Goal: Transaction & Acquisition: Download file/media

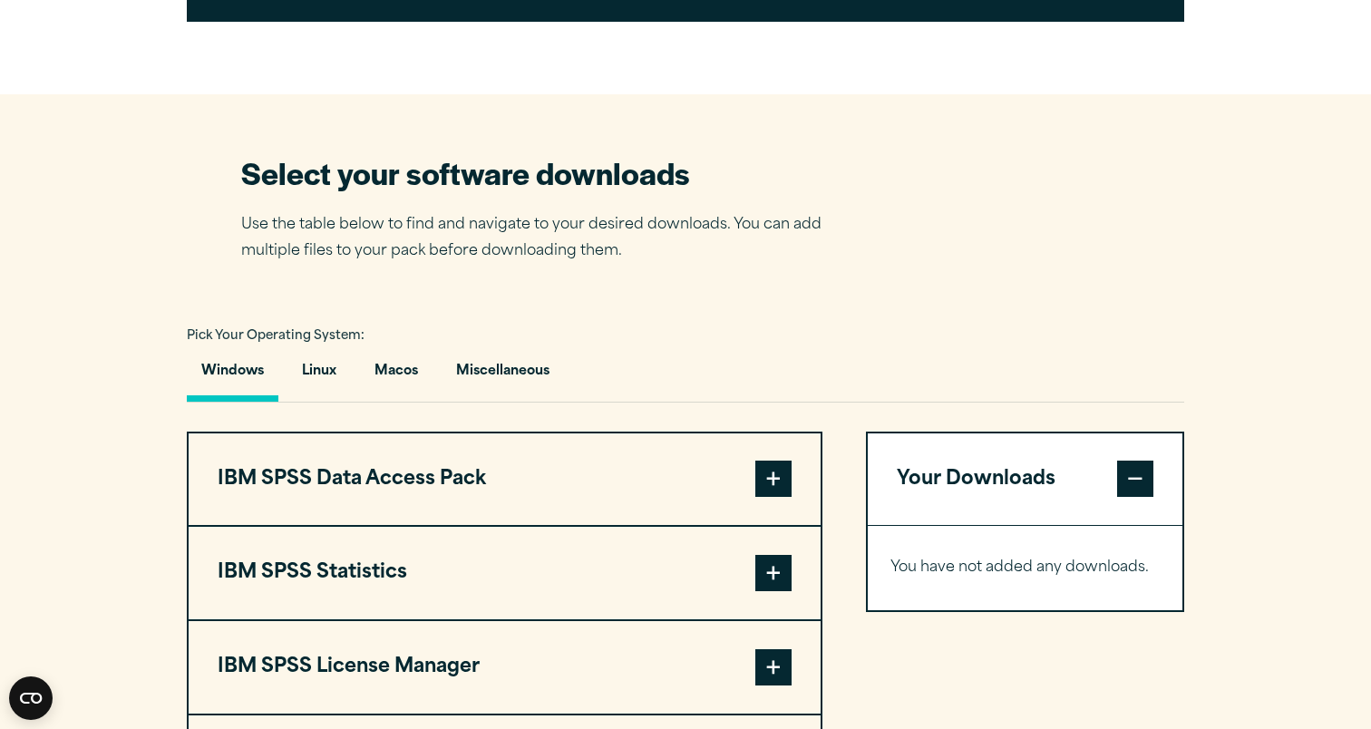
click at [775, 581] on span at bounding box center [773, 573] width 36 height 36
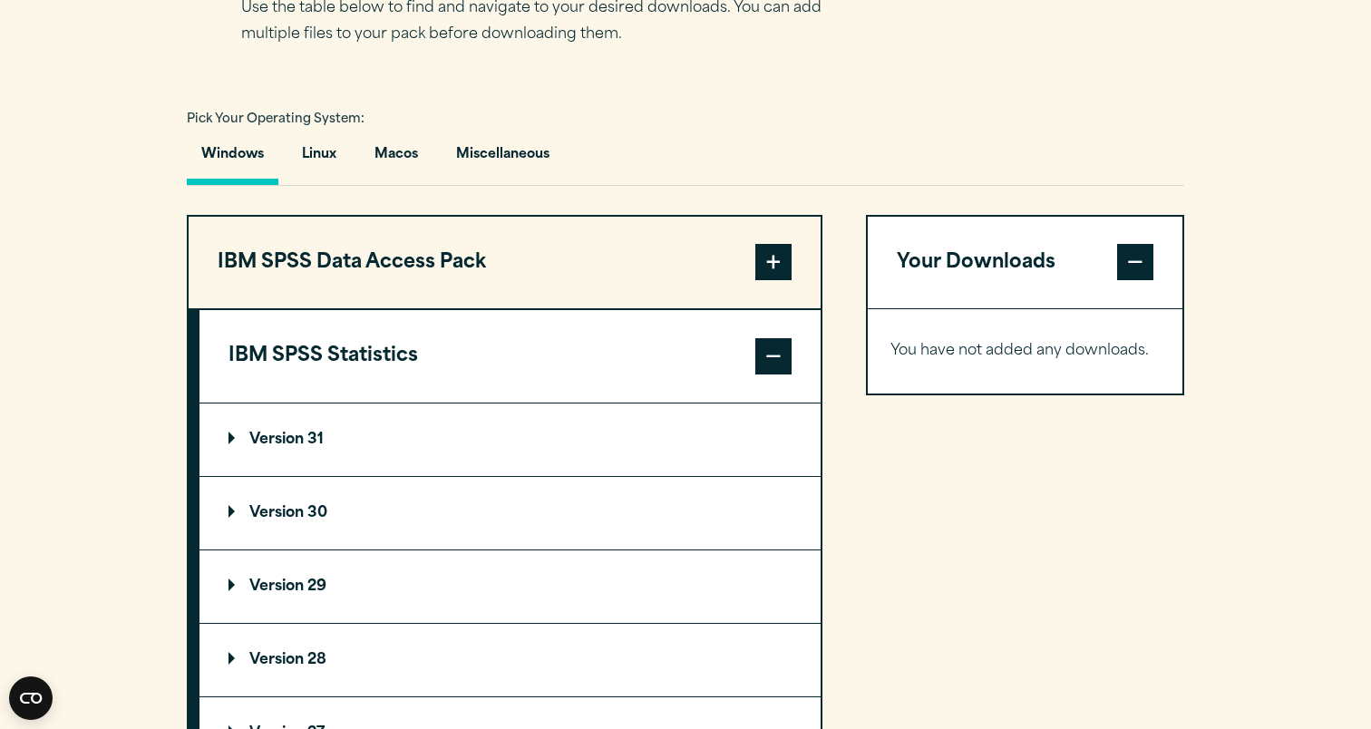
scroll to position [1270, 0]
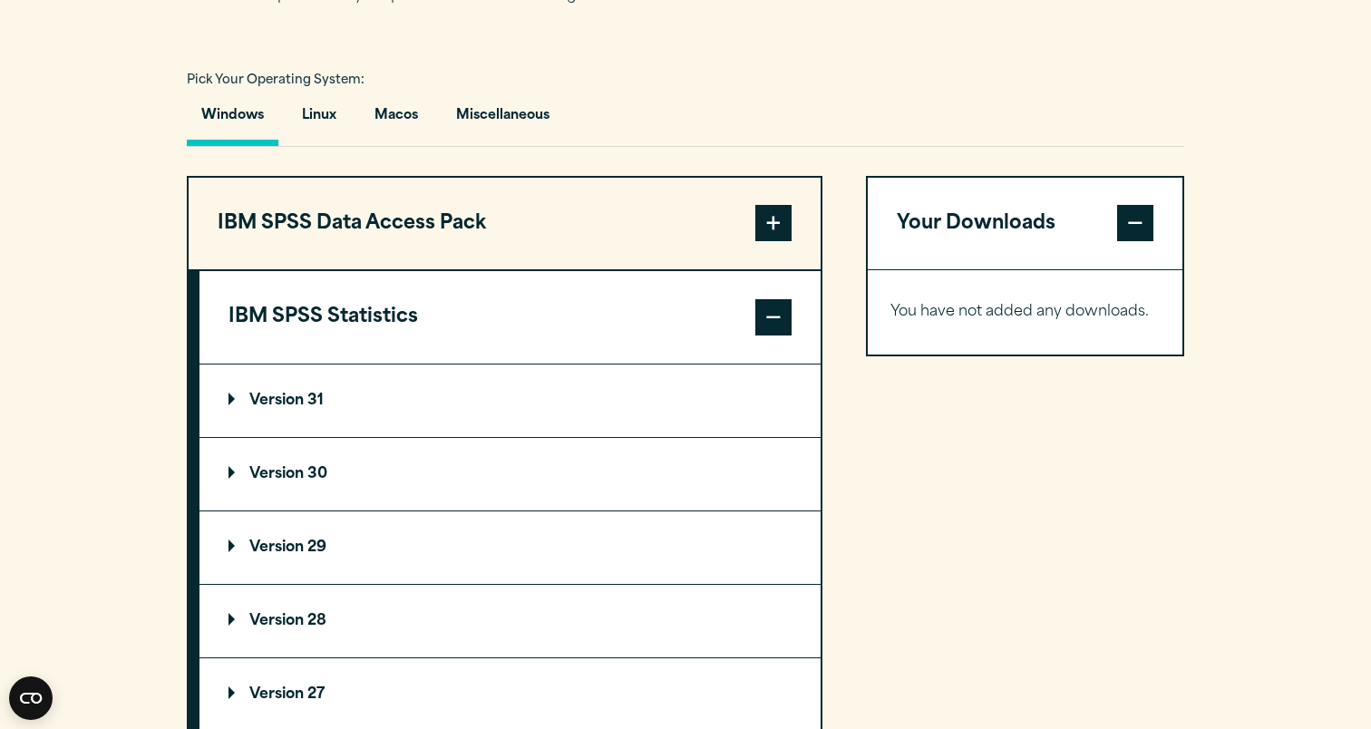
click at [277, 628] on p "Version 28" at bounding box center [277, 621] width 98 height 15
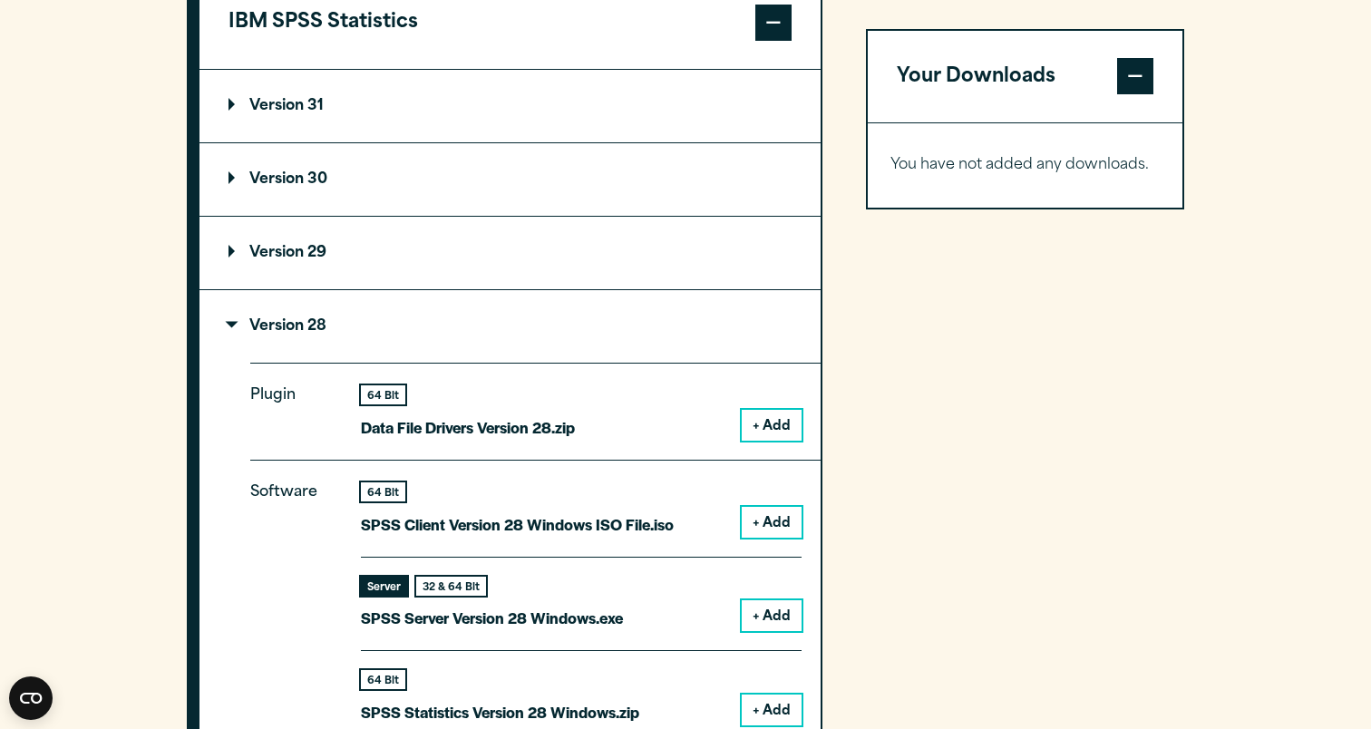
scroll to position [1581, 0]
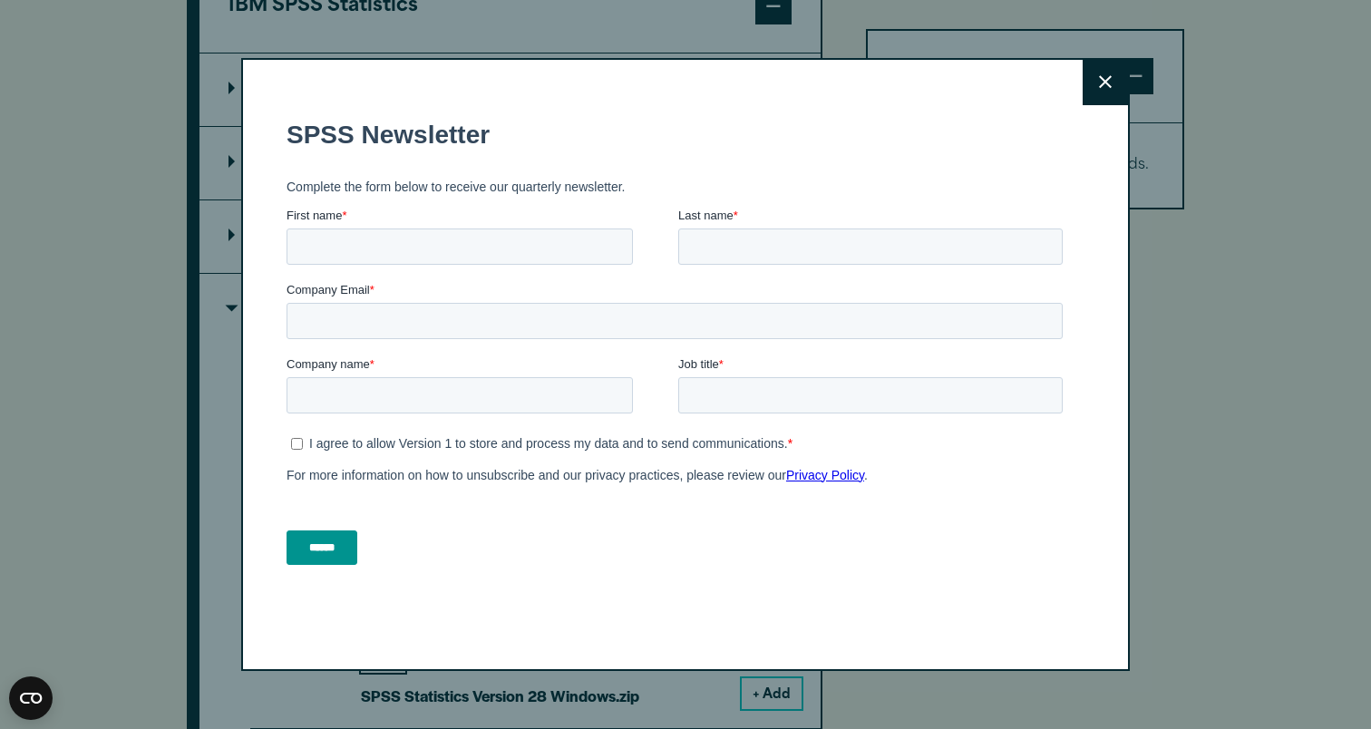
click at [1108, 79] on icon at bounding box center [1105, 82] width 13 height 13
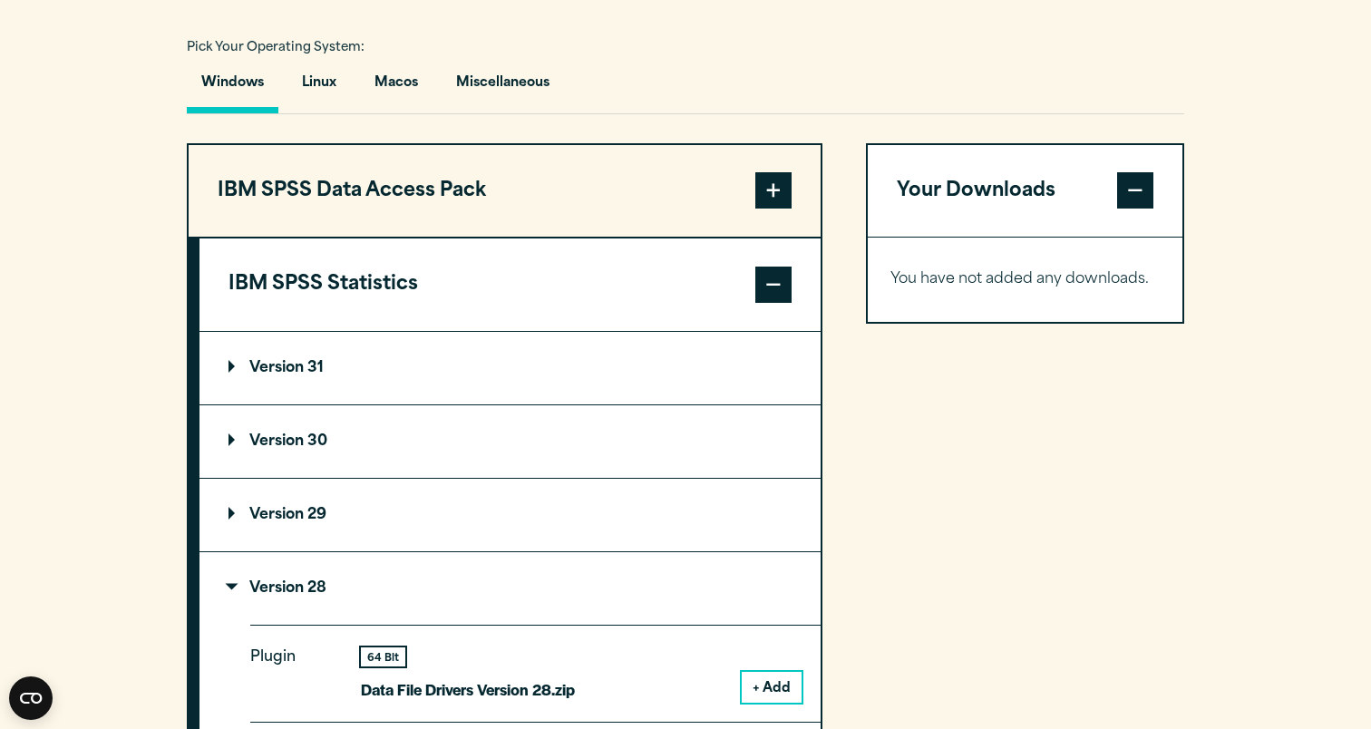
scroll to position [1301, 0]
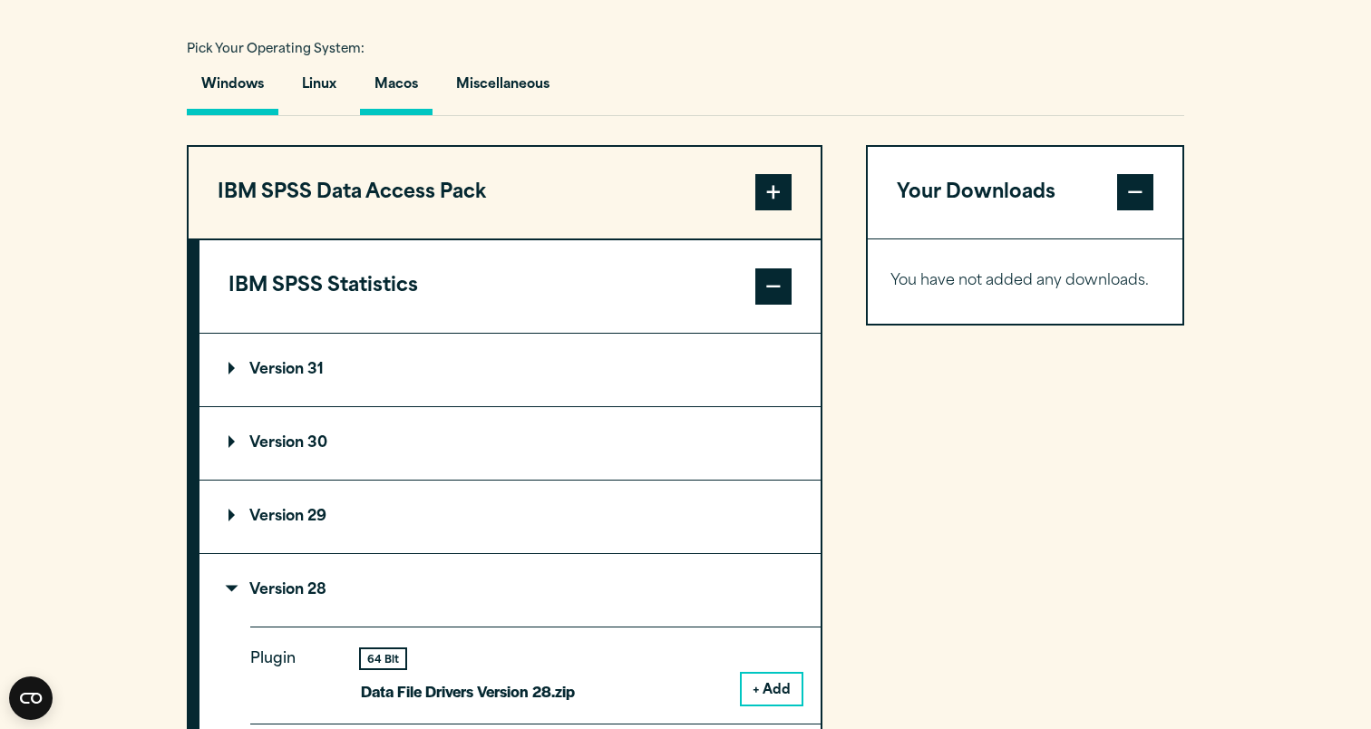
click at [395, 93] on button "Macos" at bounding box center [396, 89] width 73 height 52
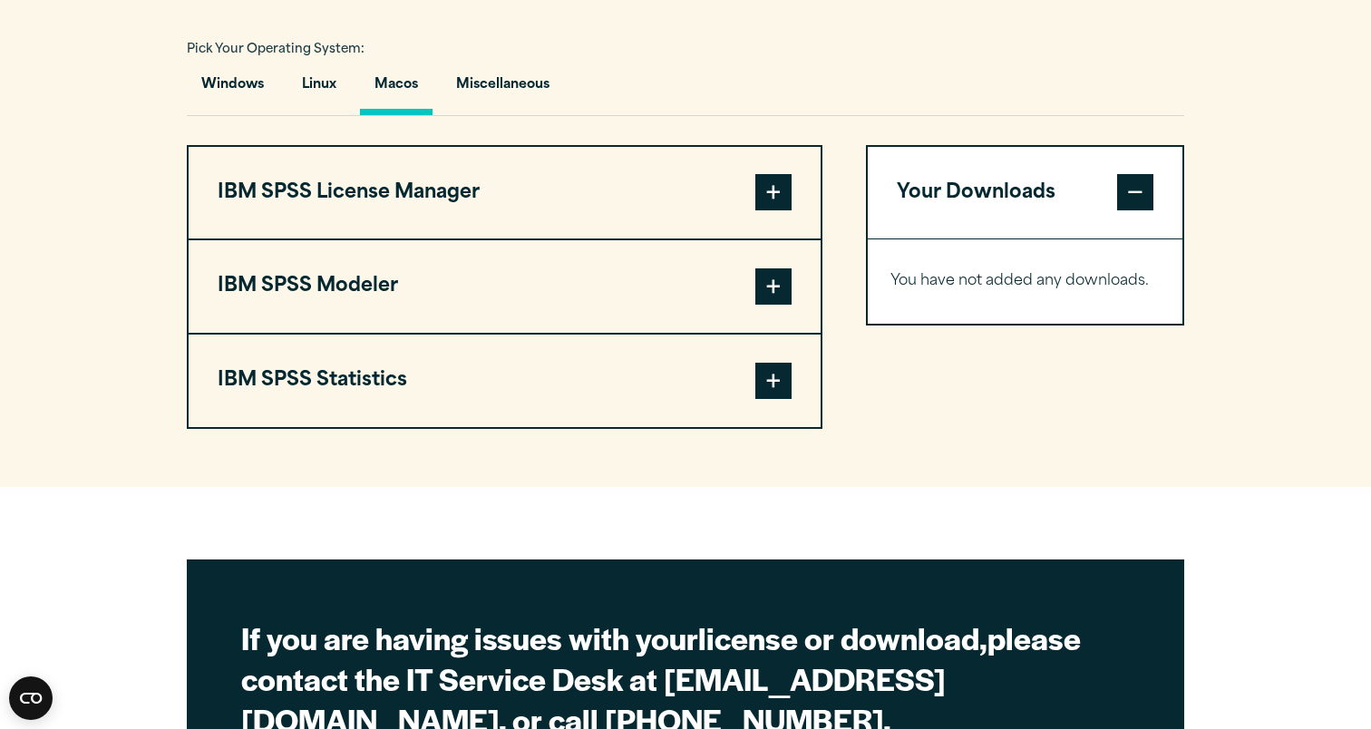
click at [366, 378] on button "IBM SPSS Statistics" at bounding box center [505, 381] width 632 height 92
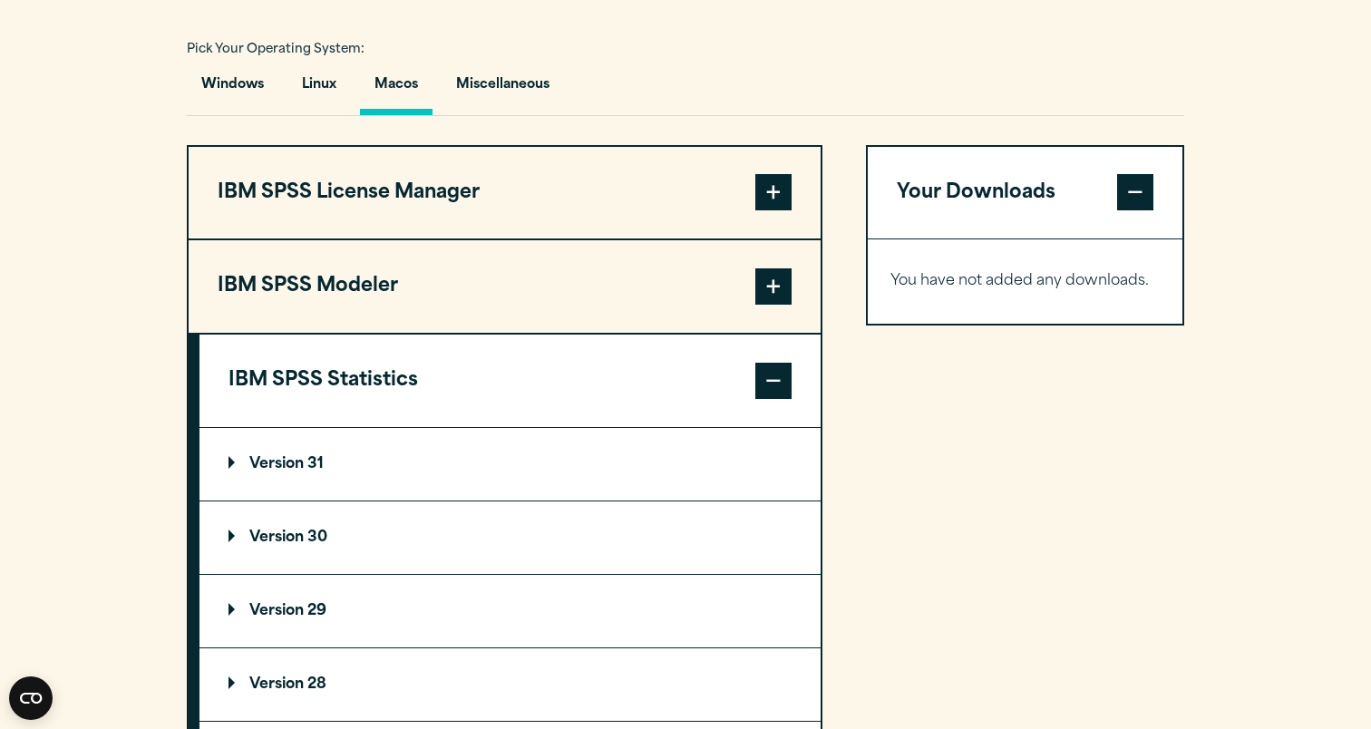
click at [313, 692] on p "Version 28" at bounding box center [277, 684] width 98 height 15
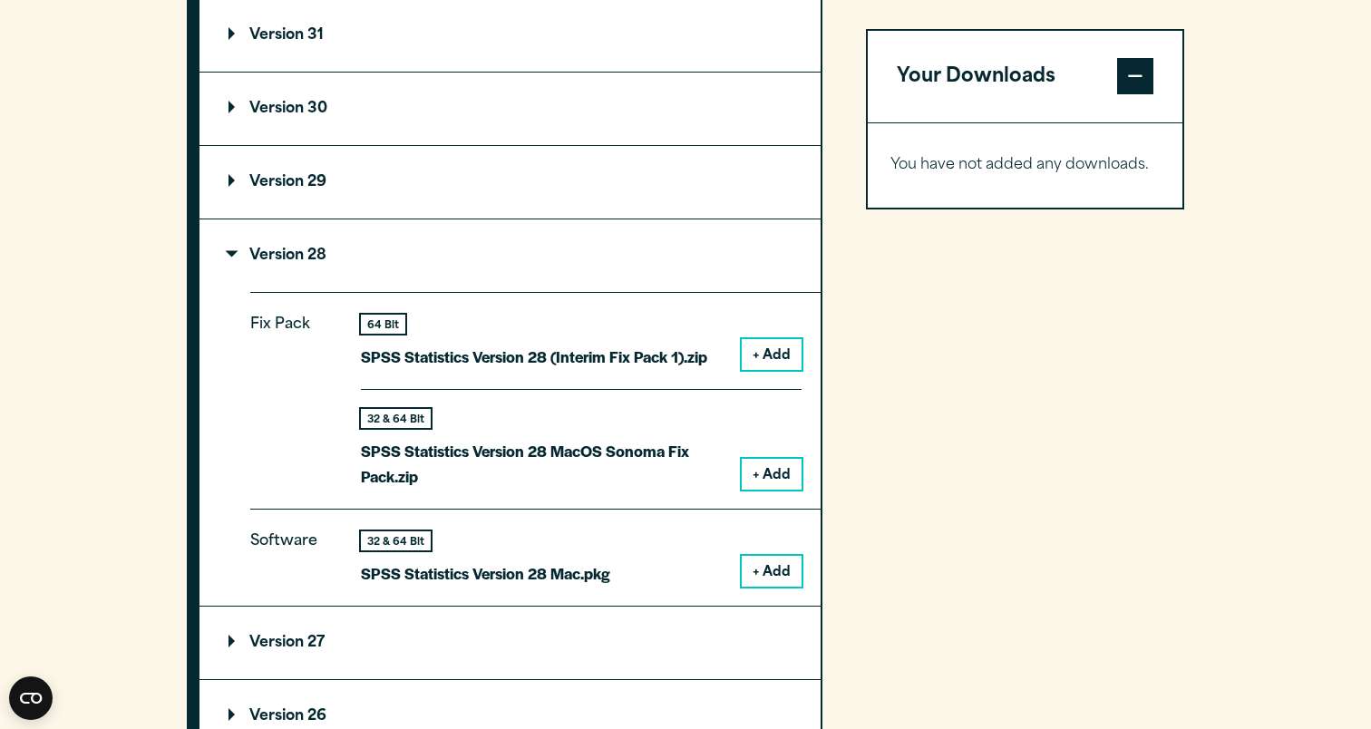
scroll to position [1749, 0]
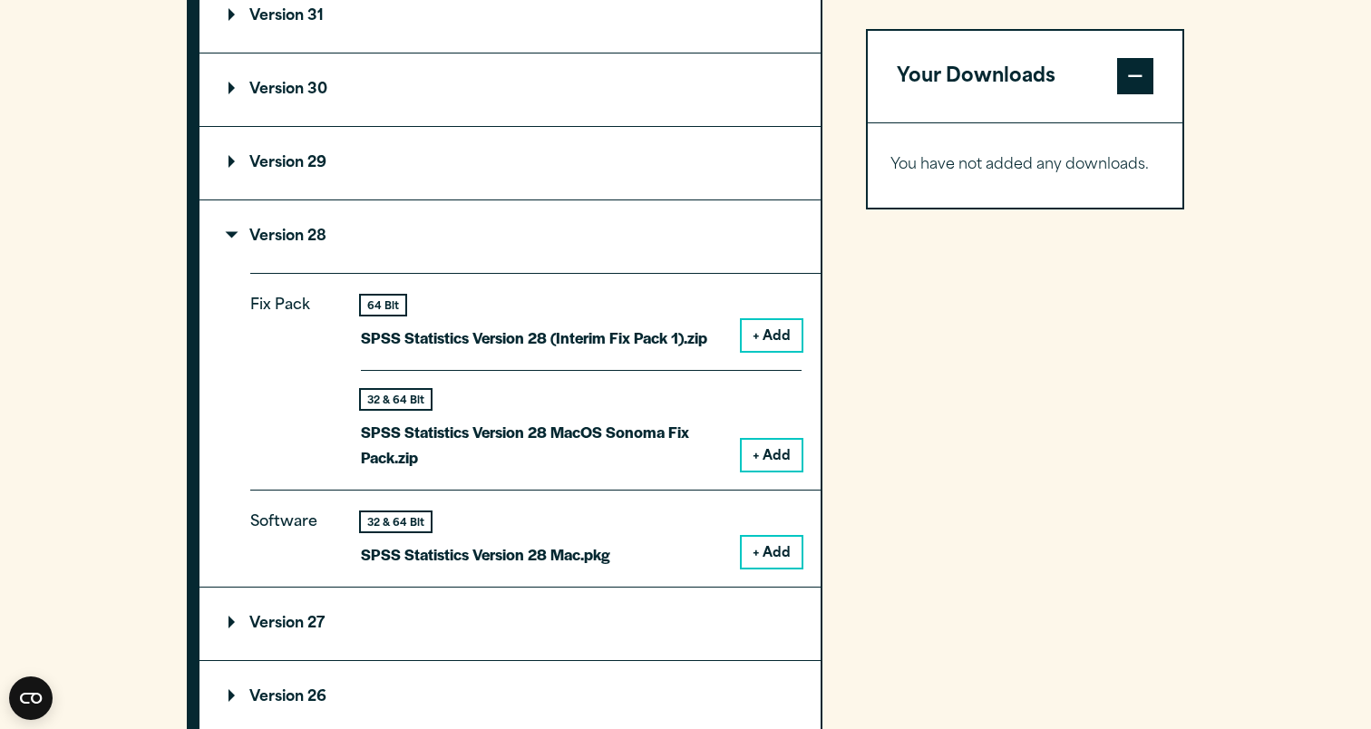
click at [766, 560] on button "+ Add" at bounding box center [772, 552] width 60 height 31
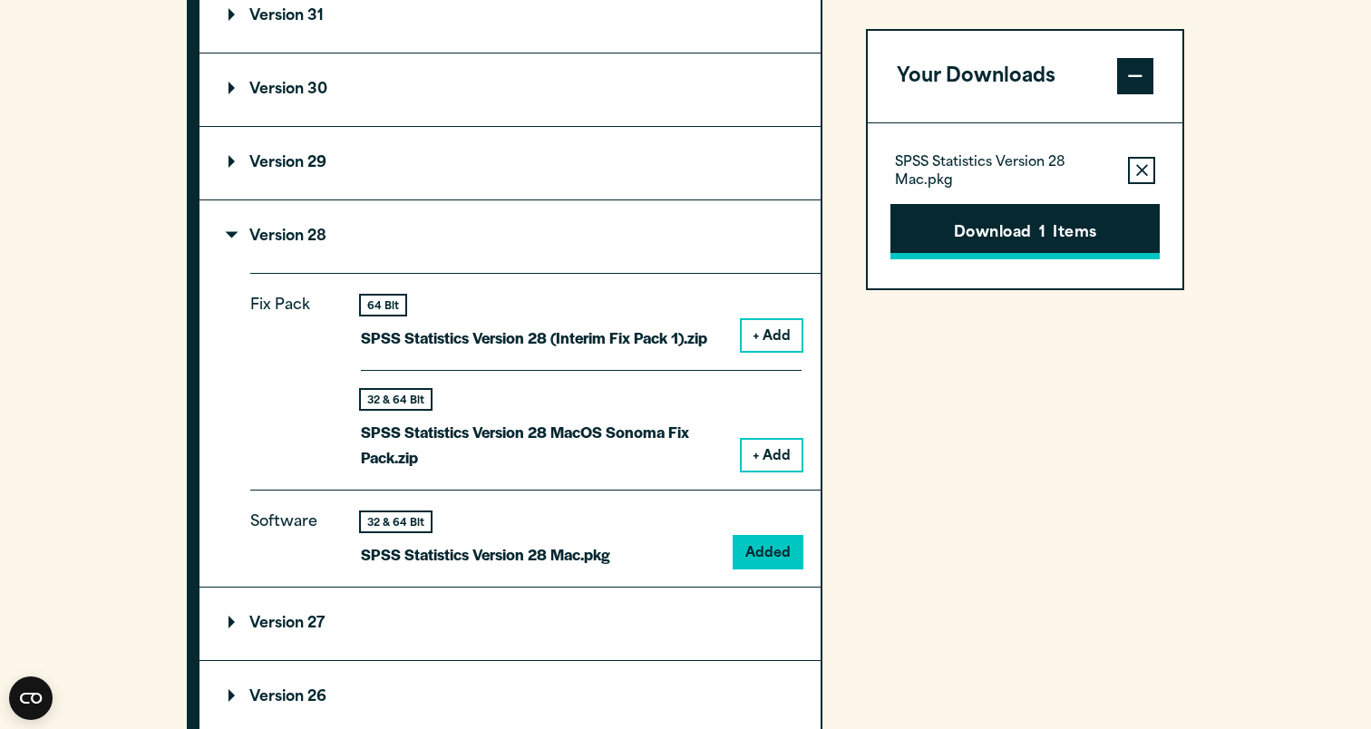
click at [1048, 233] on button "Download 1 Items" at bounding box center [1024, 232] width 269 height 56
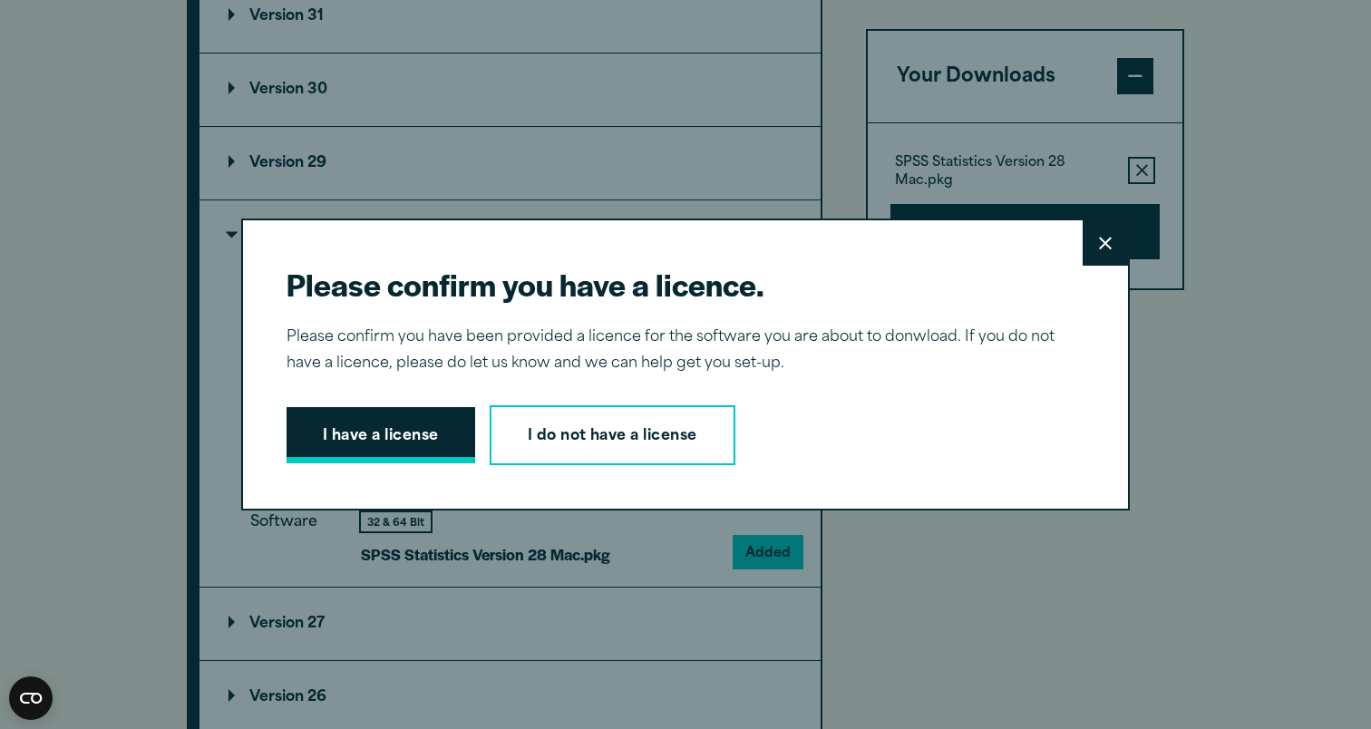
click at [391, 440] on button "I have a license" at bounding box center [380, 435] width 189 height 56
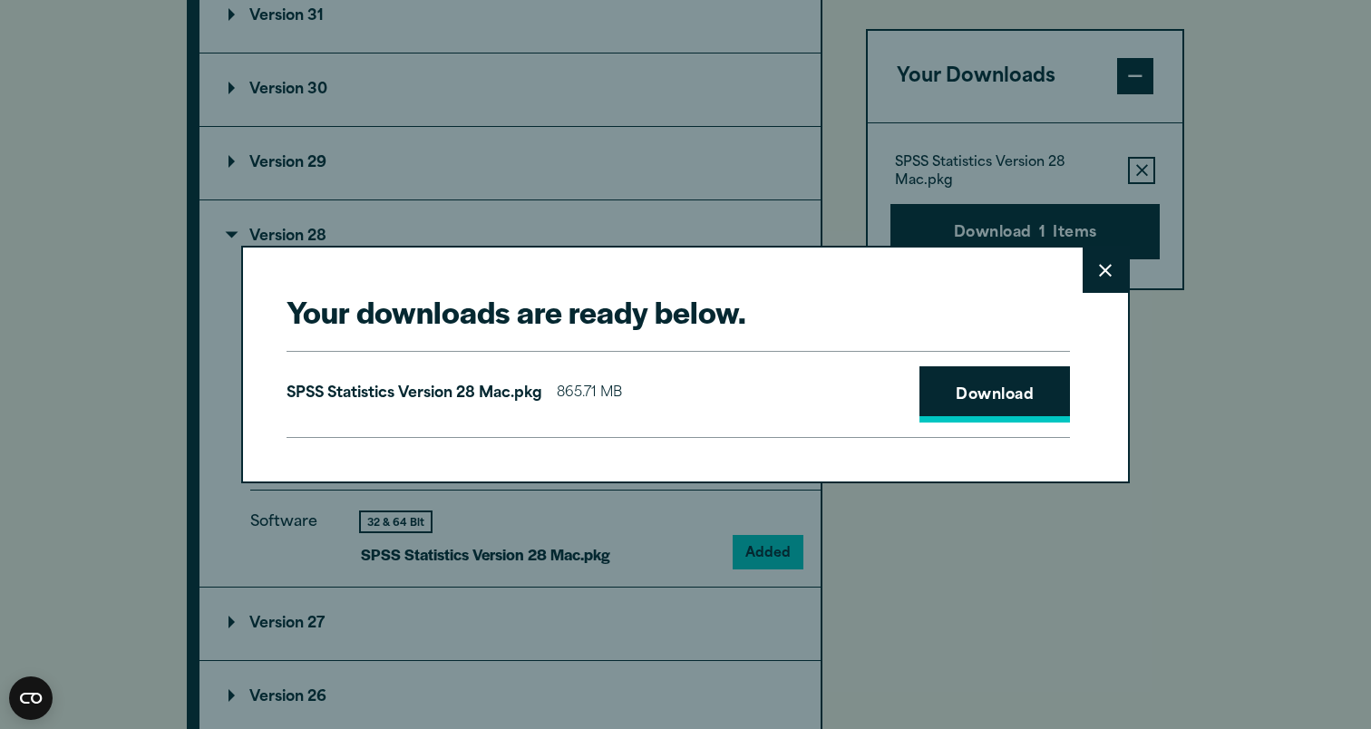
click at [998, 396] on link "Download" at bounding box center [994, 394] width 151 height 56
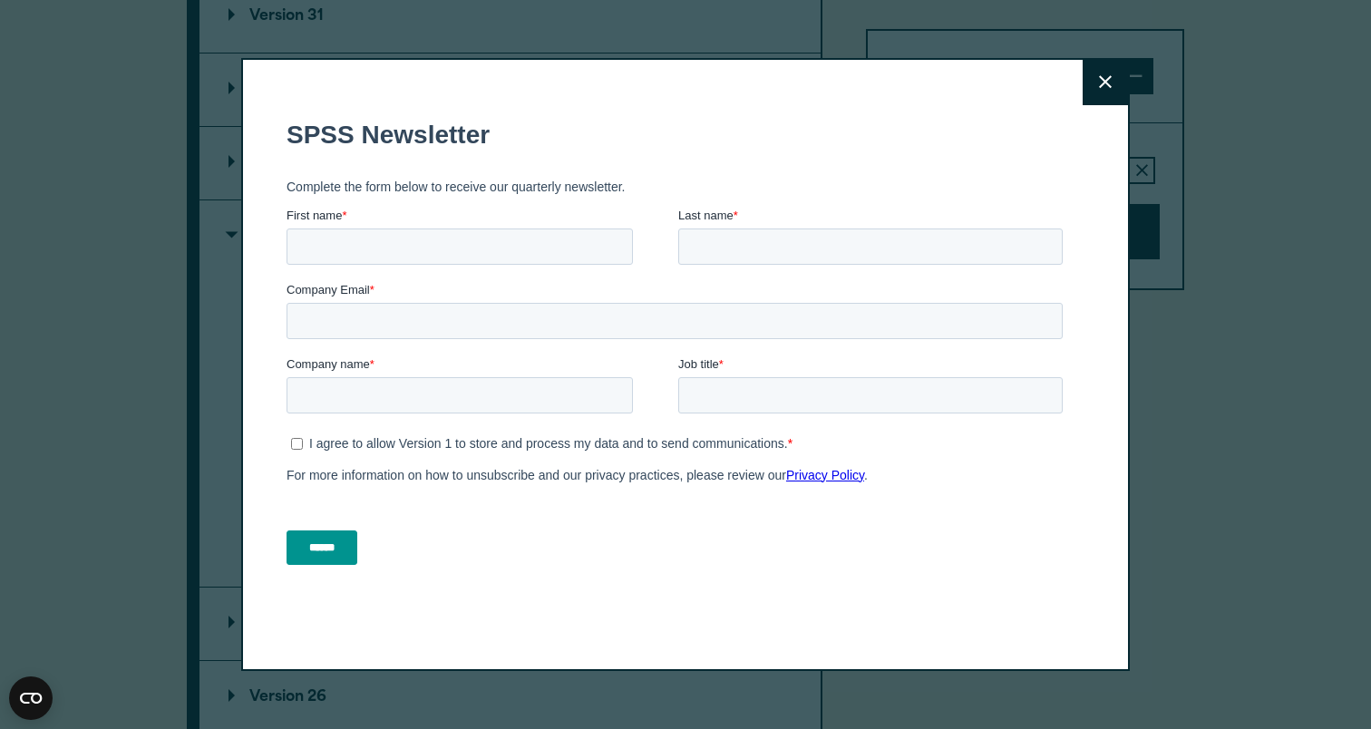
click at [1106, 79] on icon at bounding box center [1105, 82] width 13 height 14
